Goal: Information Seeking & Learning: Compare options

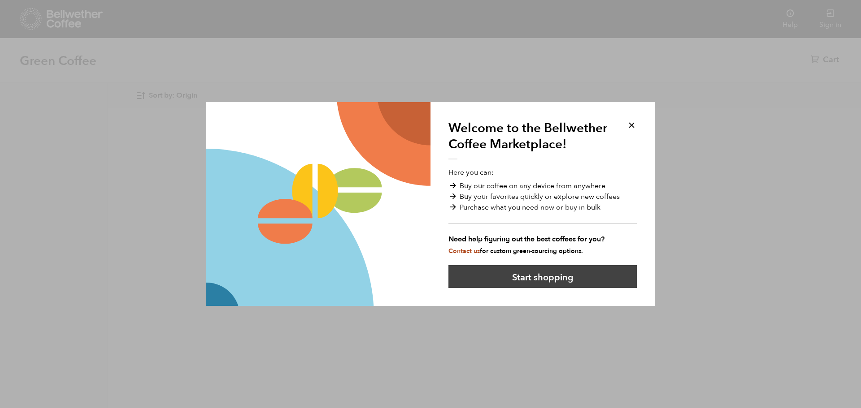
click at [584, 281] on button "Start shopping" at bounding box center [542, 276] width 188 height 23
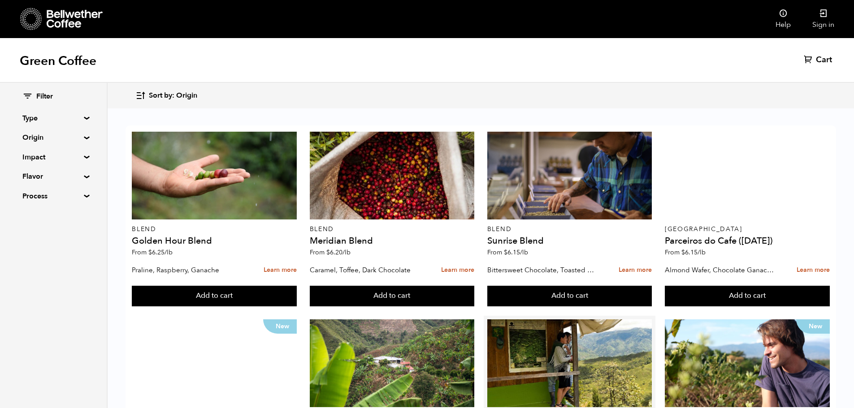
scroll to position [269, 0]
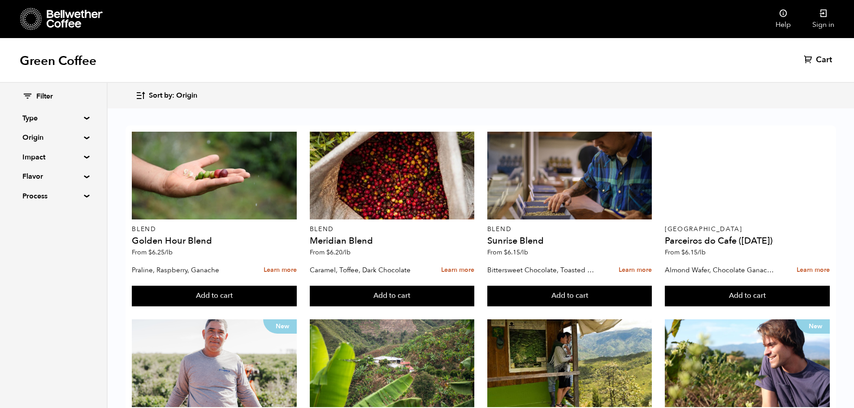
click at [81, 143] on summary "Origin" at bounding box center [53, 137] width 62 height 11
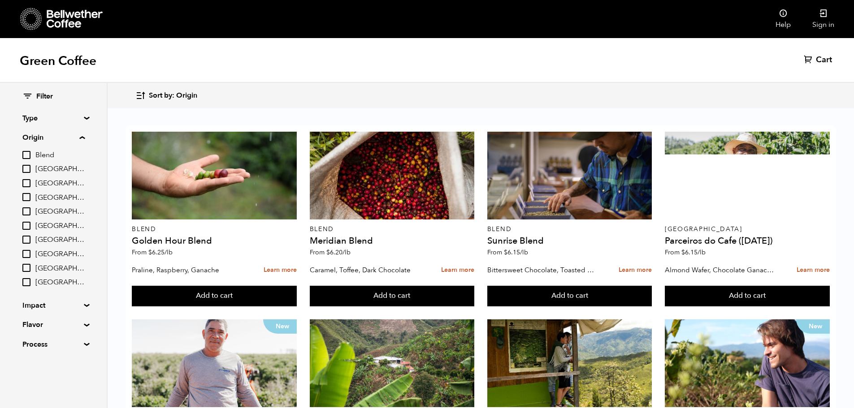
click at [67, 242] on span "[GEOGRAPHIC_DATA]" at bounding box center [59, 240] width 49 height 10
click at [0, 0] on input "[GEOGRAPHIC_DATA]" at bounding box center [0, 0] width 0 height 0
checkbox input "true"
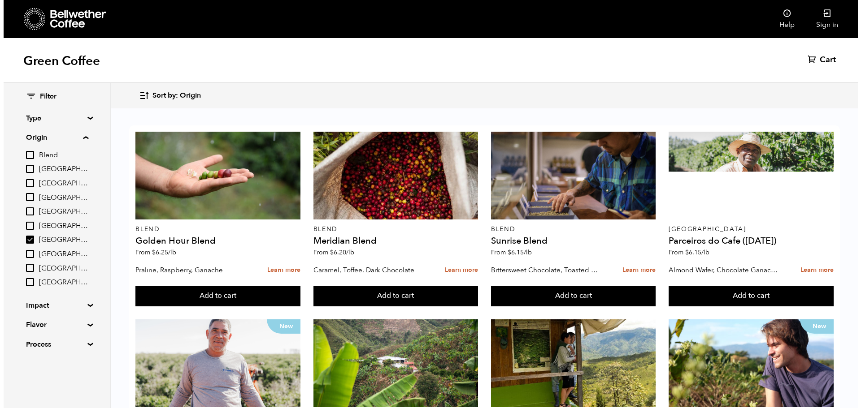
scroll to position [0, 0]
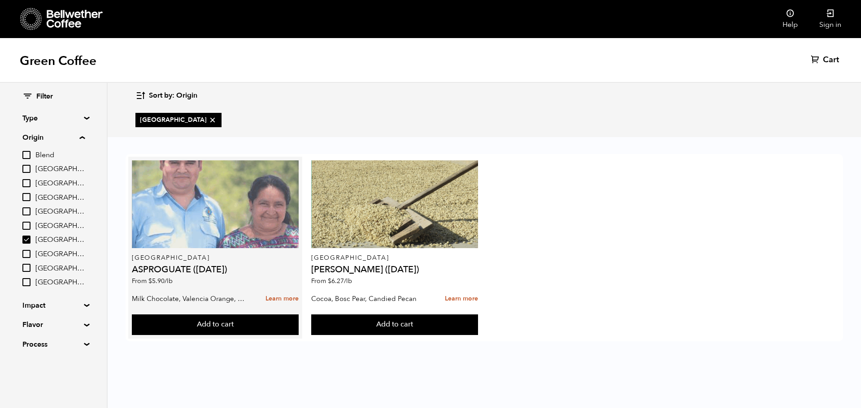
click at [206, 193] on div at bounding box center [215, 205] width 166 height 88
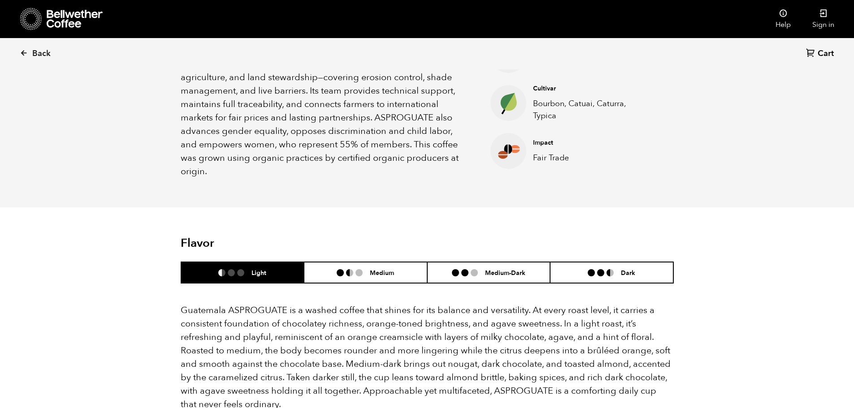
scroll to position [538, 0]
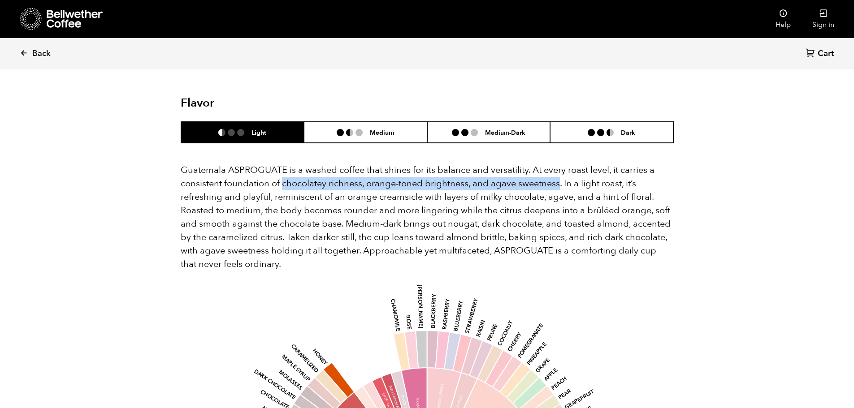
drag, startPoint x: 558, startPoint y: 173, endPoint x: 281, endPoint y: 176, distance: 276.7
click at [281, 176] on p "Guatemala ASPROGUATE is a washed coffee that shines for its balance and versati…" at bounding box center [427, 218] width 493 height 108
copy p "chocolatey richness, orange-toned brightness, and agave sweetness"
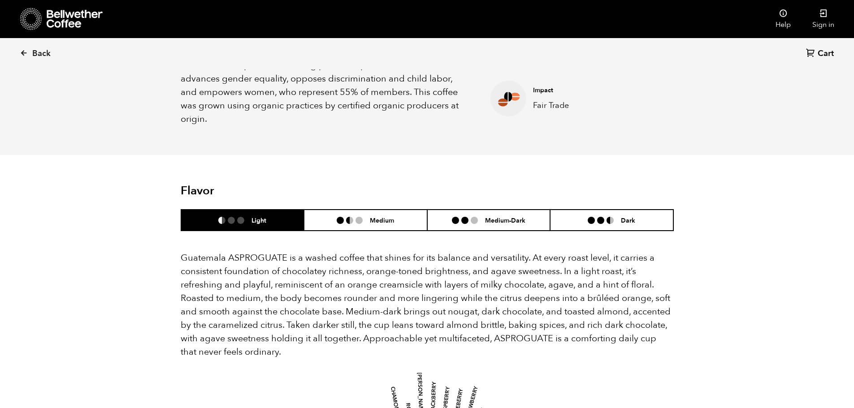
scroll to position [0, 0]
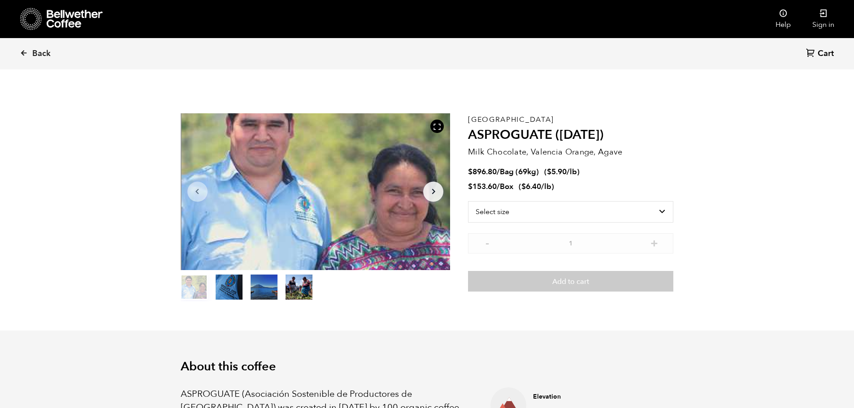
drag, startPoint x: 694, startPoint y: 303, endPoint x: 688, endPoint y: 68, distance: 235.0
click at [42, 51] on span "Back" at bounding box center [41, 53] width 18 height 11
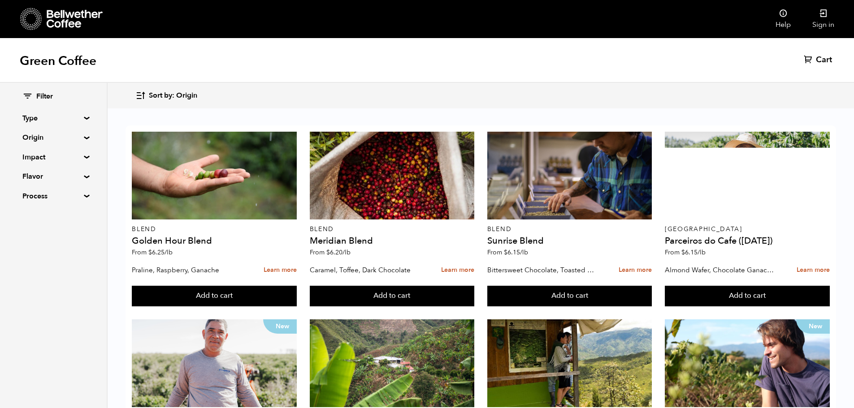
click at [81, 138] on summary "Origin" at bounding box center [53, 137] width 62 height 11
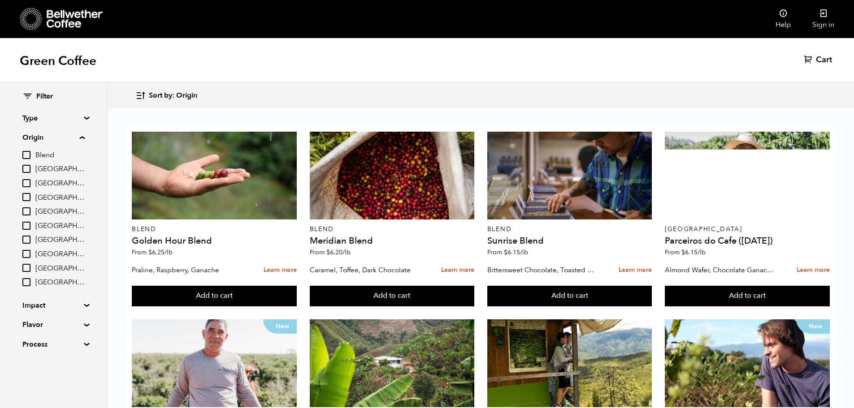
click at [45, 170] on span "[GEOGRAPHIC_DATA]" at bounding box center [59, 170] width 49 height 10
click at [0, 0] on input "[GEOGRAPHIC_DATA]" at bounding box center [0, 0] width 0 height 0
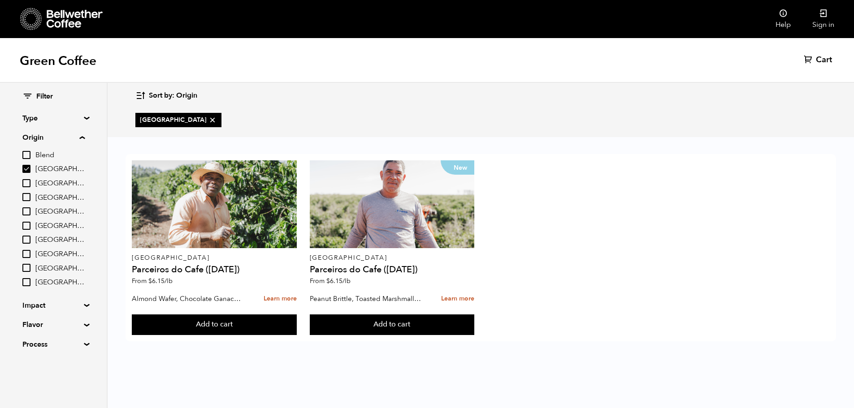
click at [25, 172] on input "[GEOGRAPHIC_DATA]" at bounding box center [26, 169] width 8 height 8
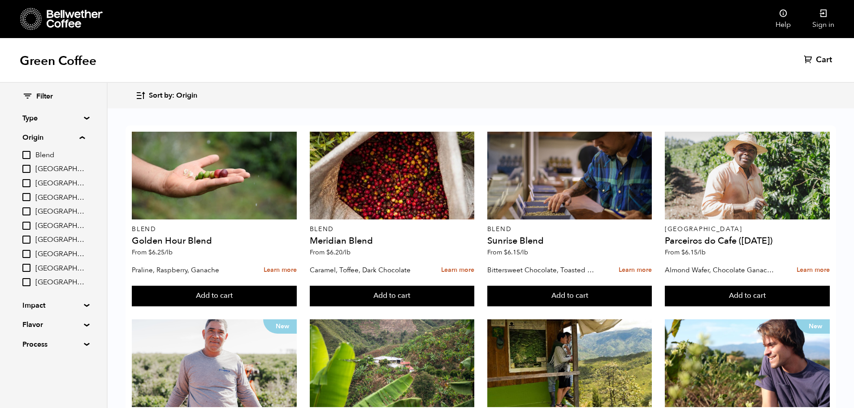
click at [26, 165] on input "[GEOGRAPHIC_DATA]" at bounding box center [26, 169] width 8 height 8
checkbox input "true"
